Goal: Information Seeking & Learning: Learn about a topic

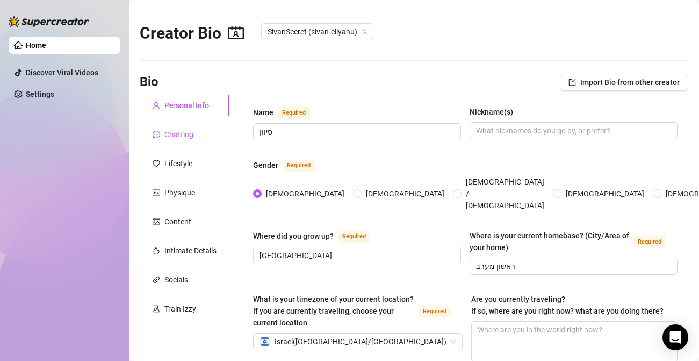
click at [179, 133] on div "Chatting" at bounding box center [178, 134] width 29 height 12
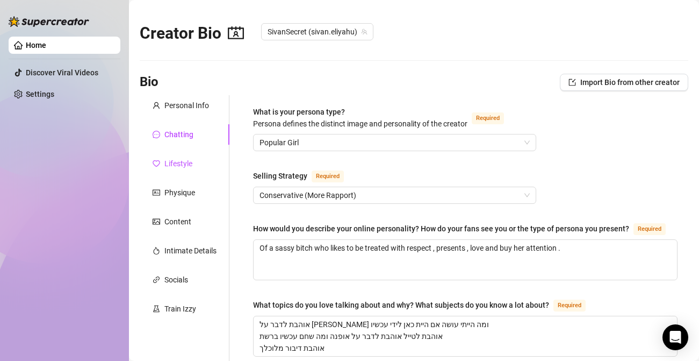
click at [180, 161] on div "Lifestyle" at bounding box center [178, 163] width 28 height 12
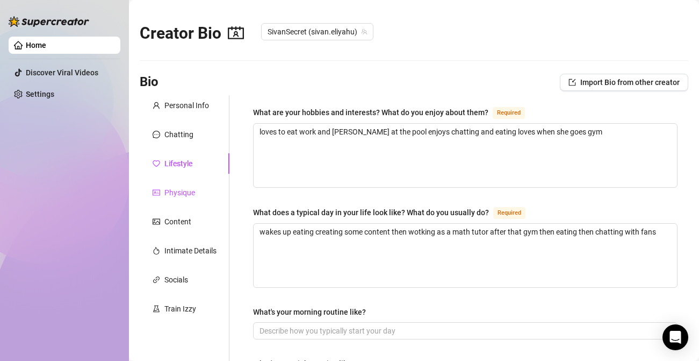
click at [188, 191] on div "Physique" at bounding box center [179, 192] width 31 height 12
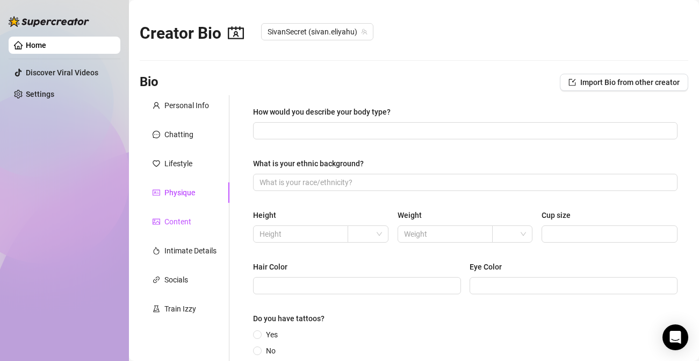
click at [185, 222] on div "Content" at bounding box center [177, 221] width 27 height 12
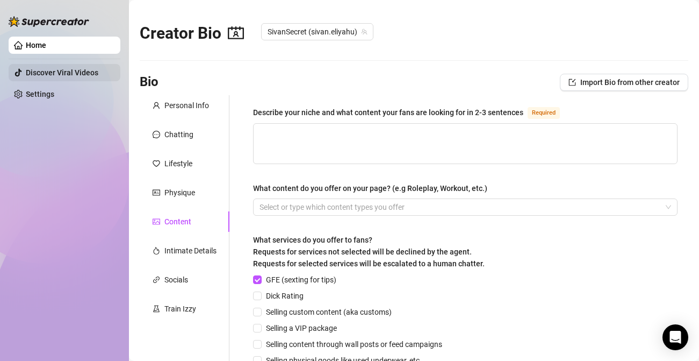
click at [77, 68] on link "Discover Viral Videos" at bounding box center [62, 72] width 73 height 9
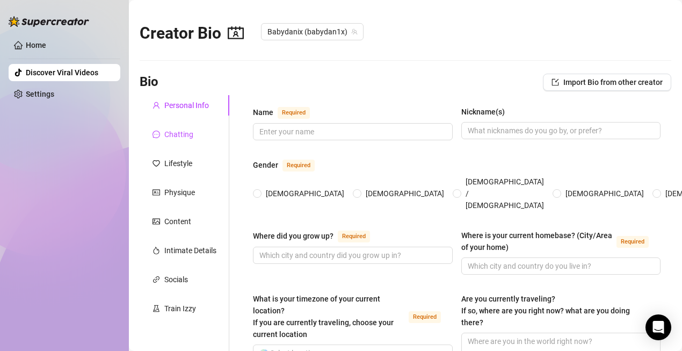
click at [179, 131] on div "Chatting" at bounding box center [178, 134] width 29 height 12
